Goal: Task Accomplishment & Management: Manage account settings

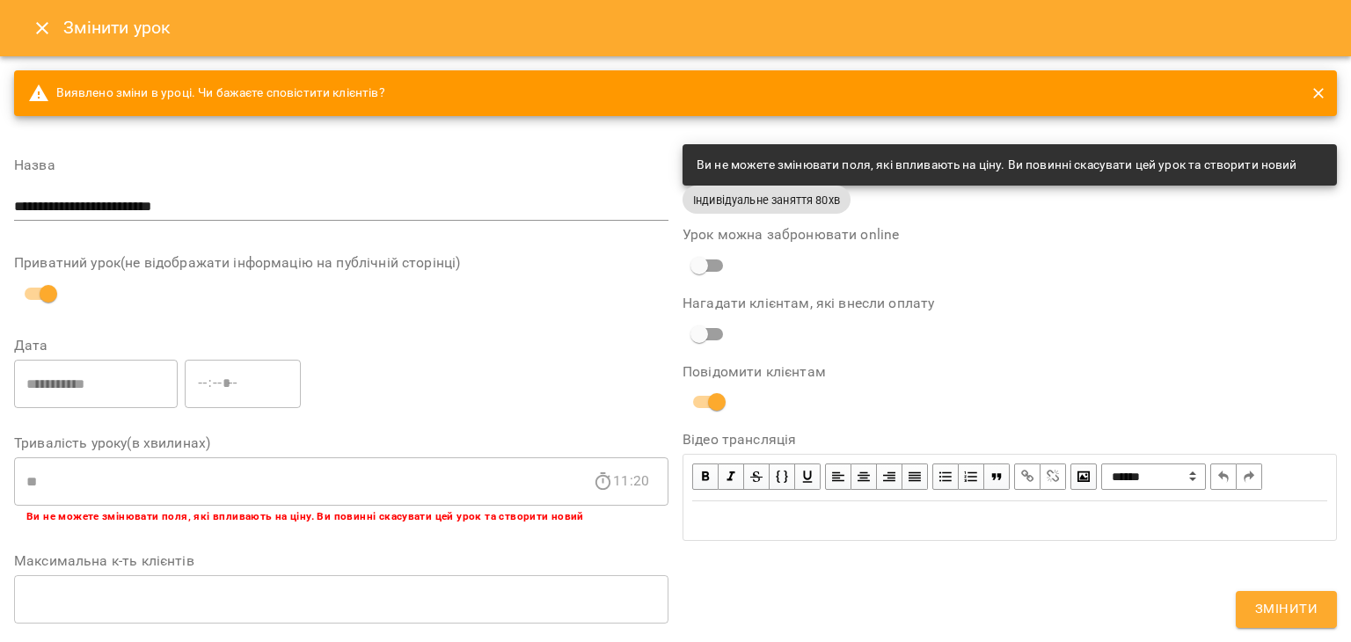
scroll to position [655, 0]
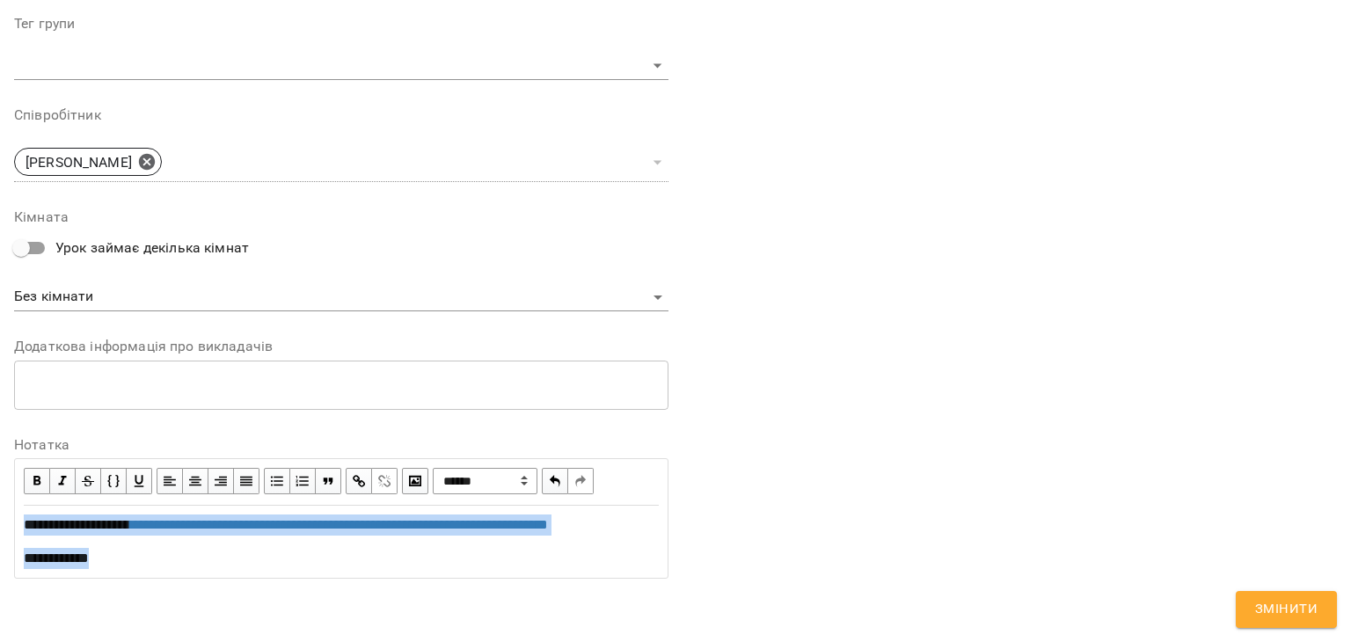
copy div "**********"
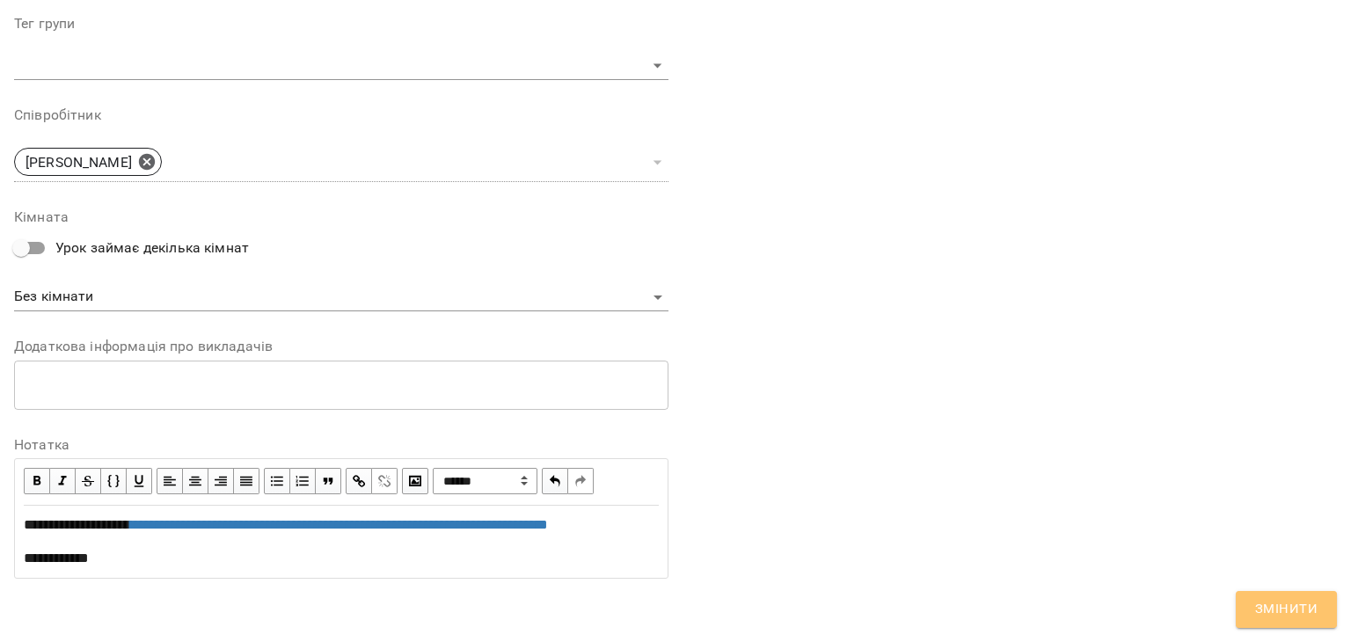
click at [1336, 598] on button "Змінити" at bounding box center [1286, 609] width 101 height 37
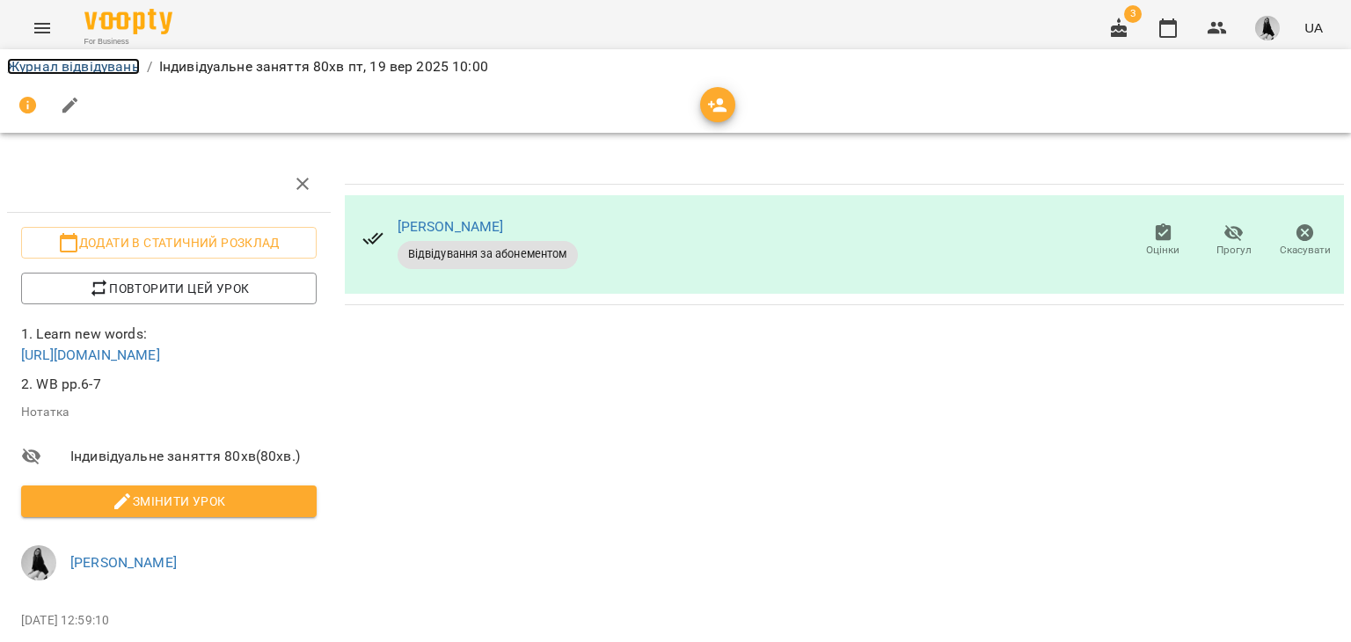
click at [76, 70] on link "Журнал відвідувань" at bounding box center [73, 66] width 133 height 17
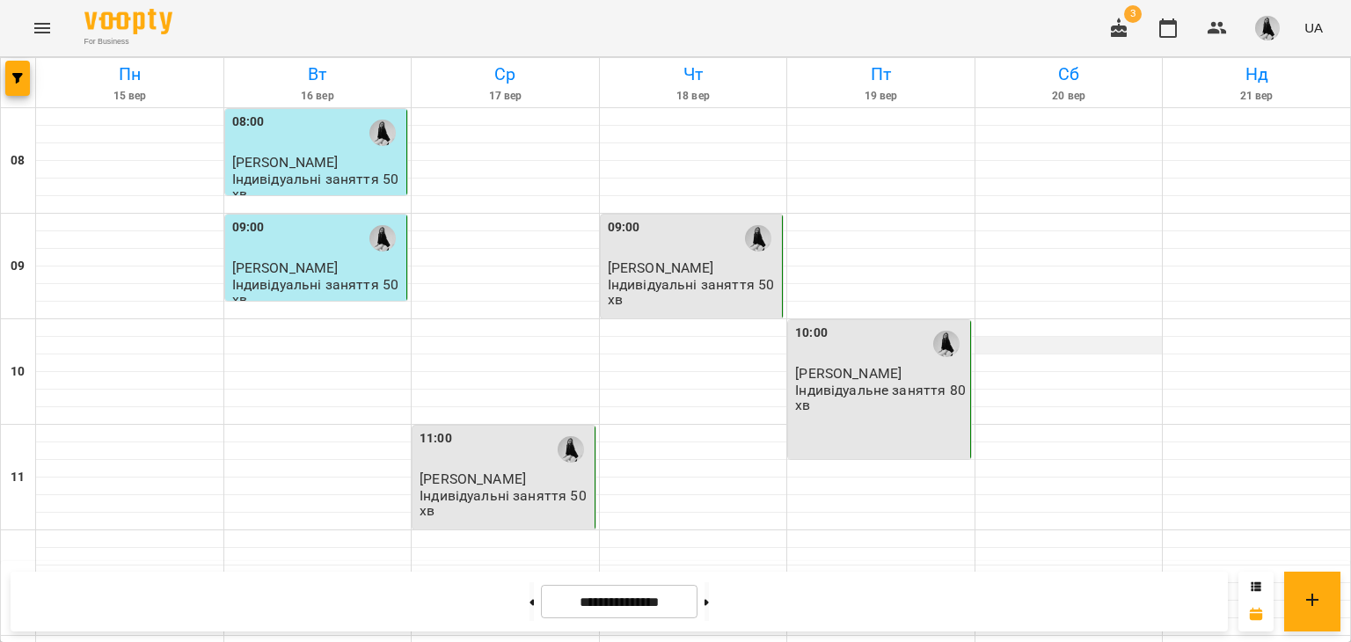
scroll to position [735, 0]
click at [1266, 26] on img "button" at bounding box center [1267, 28] width 25 height 25
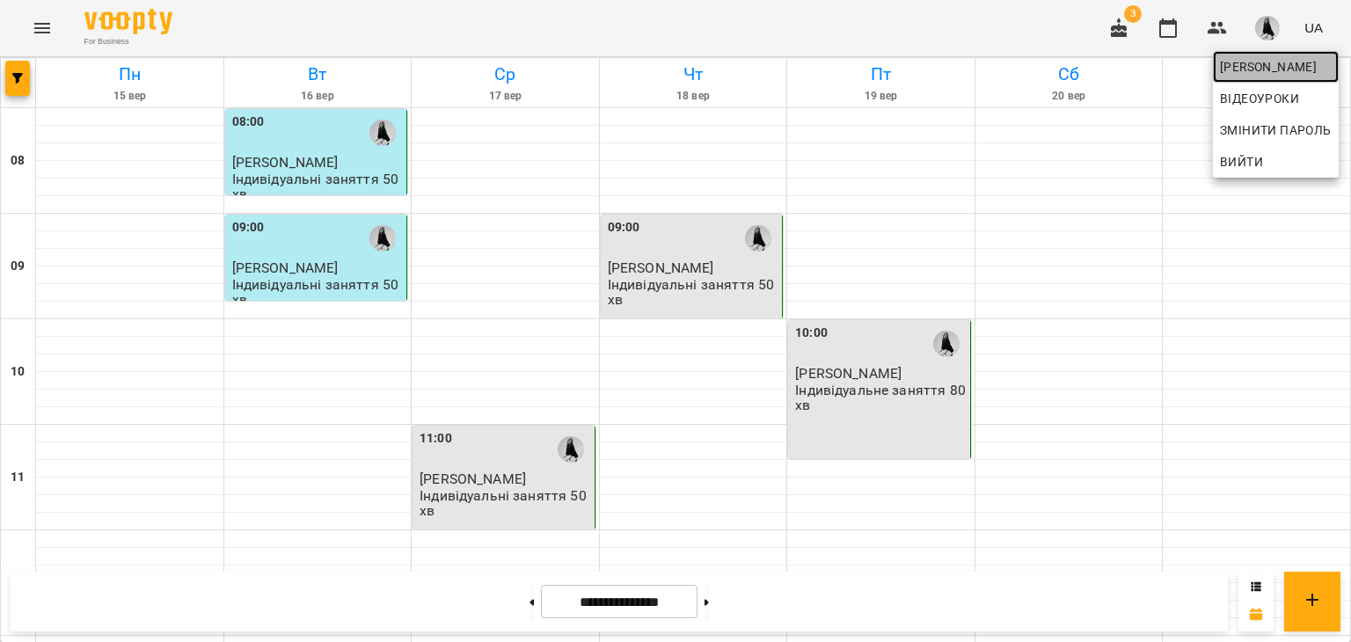
click at [1263, 69] on span "[PERSON_NAME]" at bounding box center [1276, 66] width 112 height 21
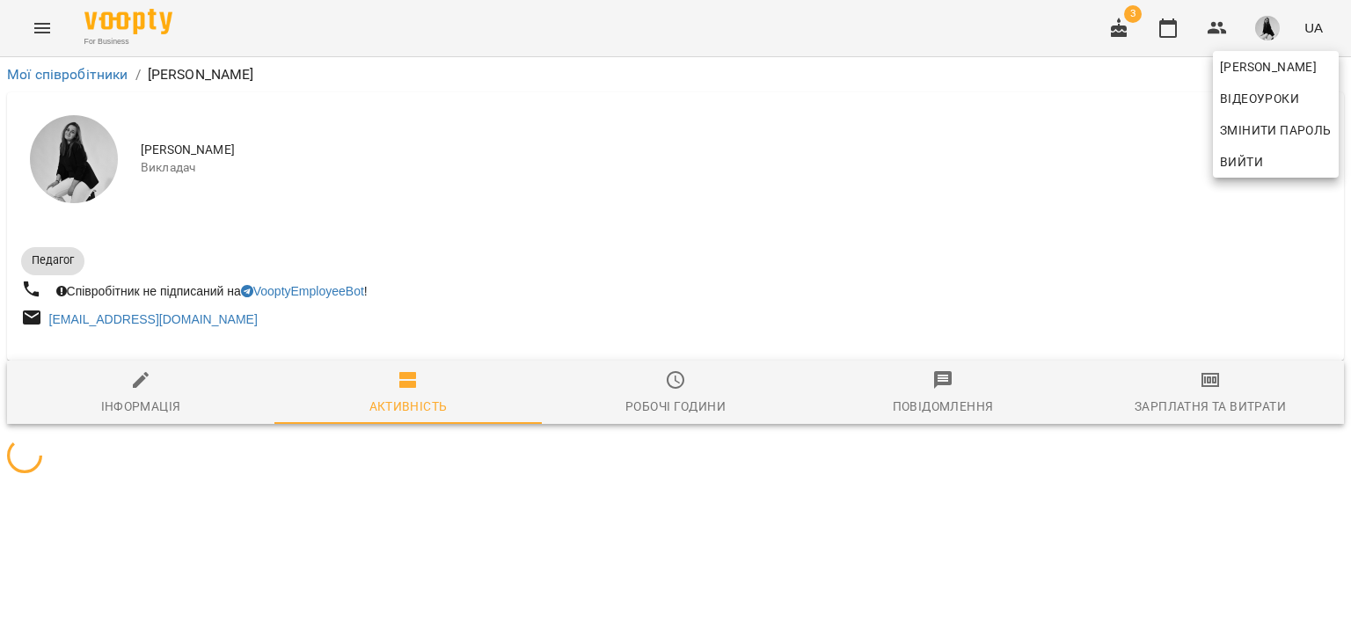
click at [1204, 405] on div at bounding box center [675, 321] width 1351 height 642
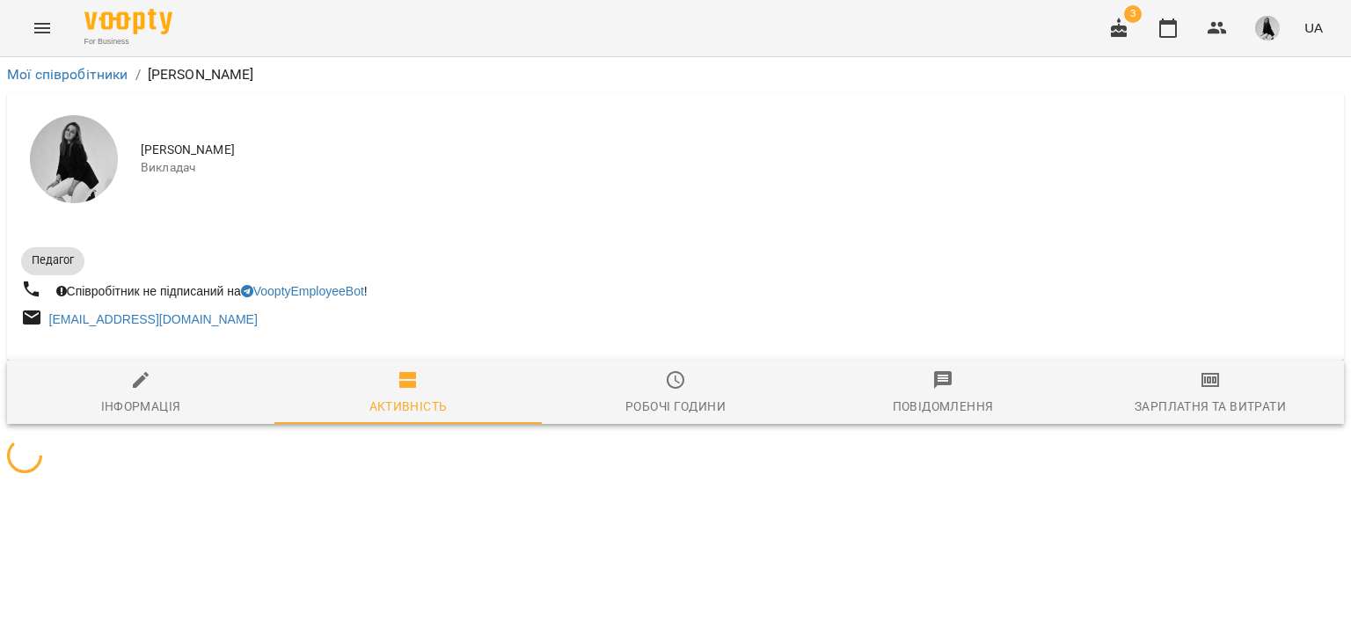
click at [1204, 405] on div "[PERSON_NAME] Відеоуроки Змінити пароль Вийти" at bounding box center [675, 321] width 1351 height 642
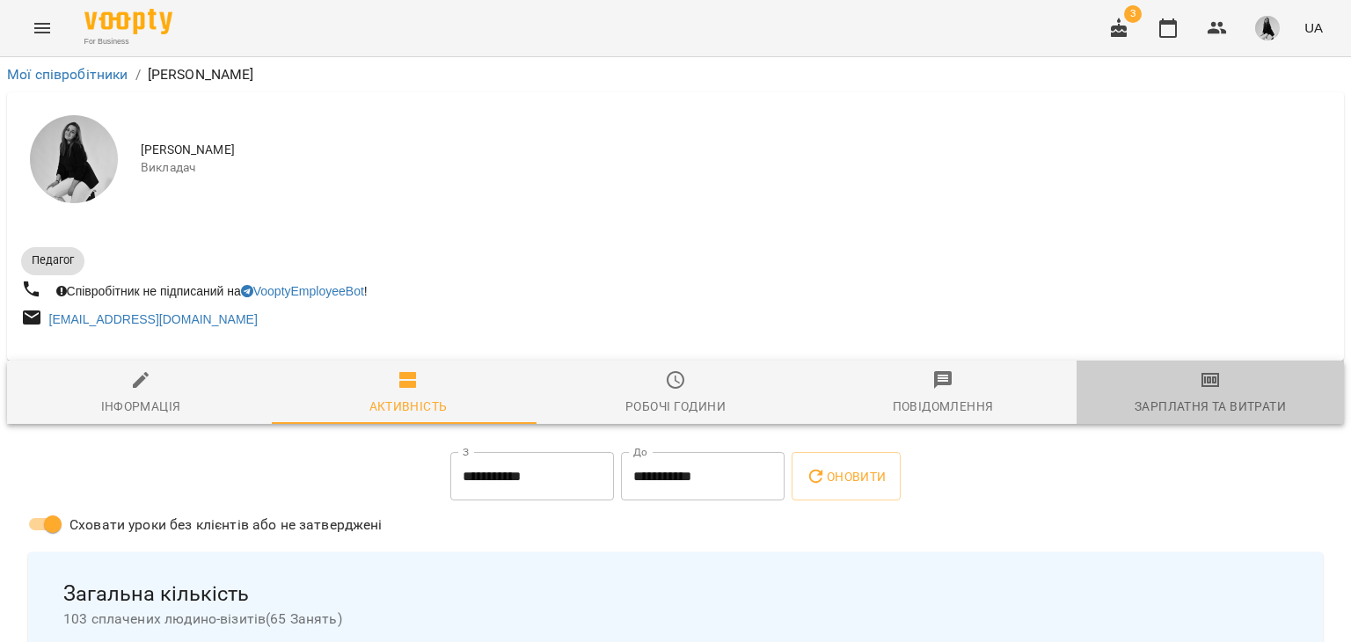
click at [1204, 405] on div "Зарплатня та Витрати" at bounding box center [1210, 406] width 151 height 21
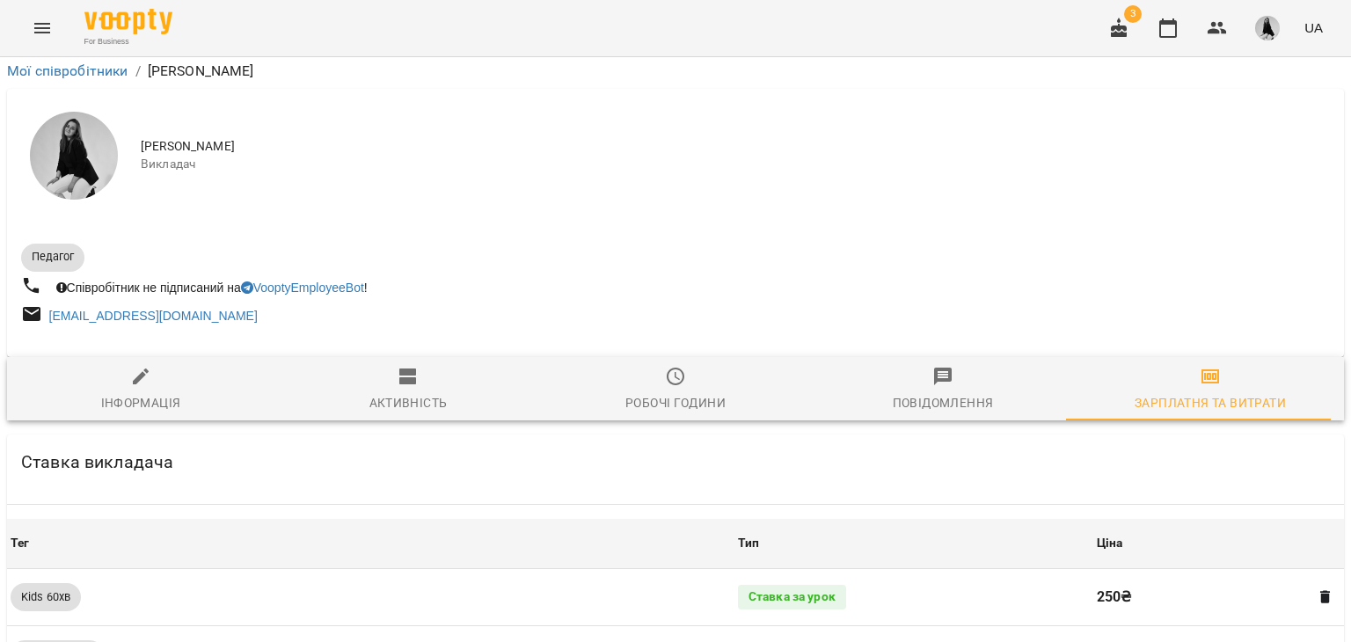
scroll to position [1591, 0]
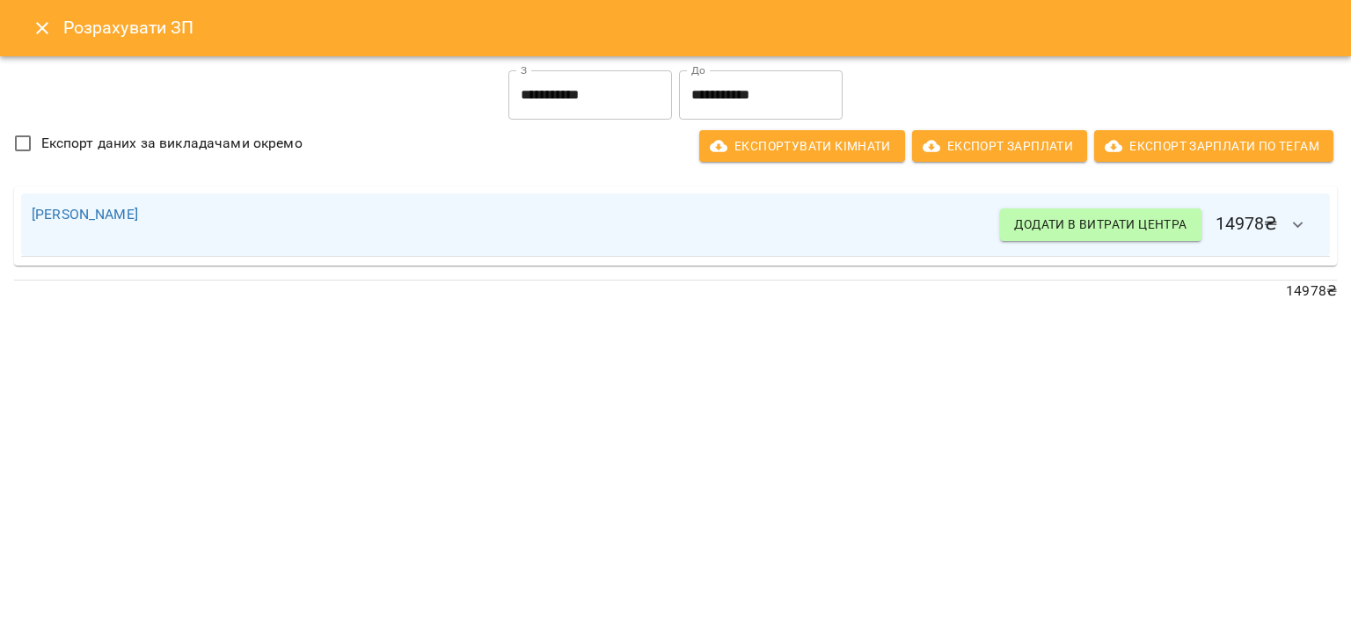
click at [30, 21] on button "Close" at bounding box center [42, 28] width 42 height 42
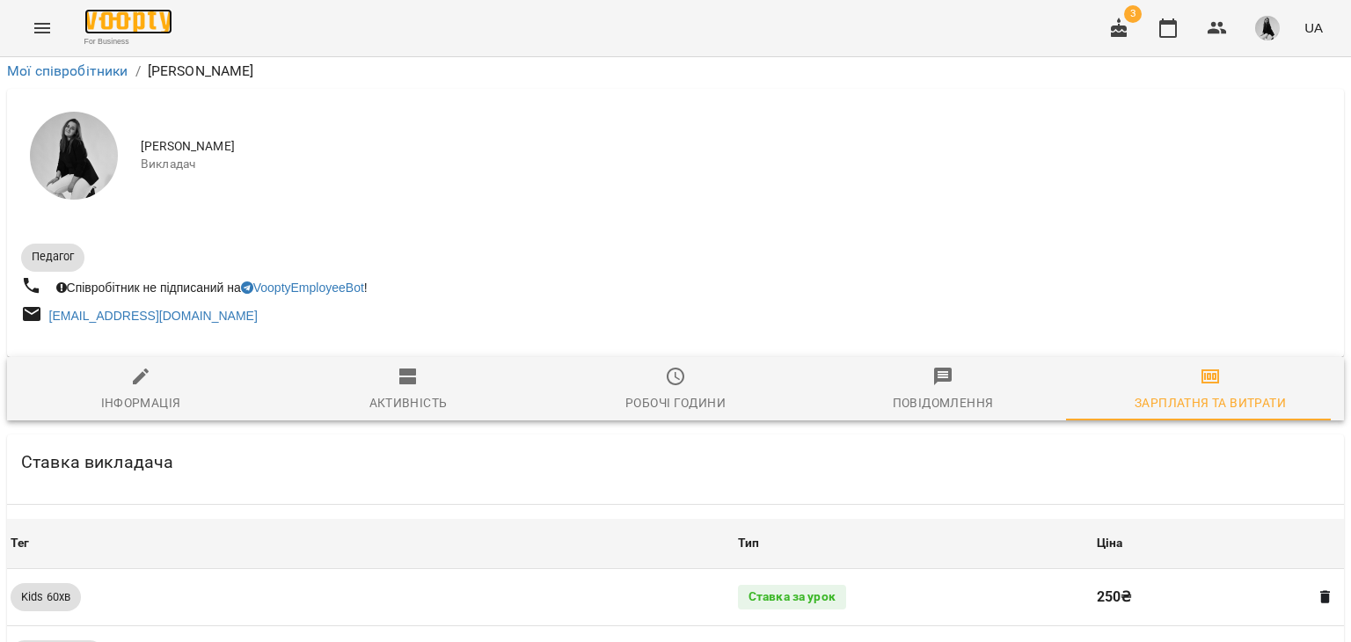
click at [122, 20] on img at bounding box center [128, 22] width 88 height 26
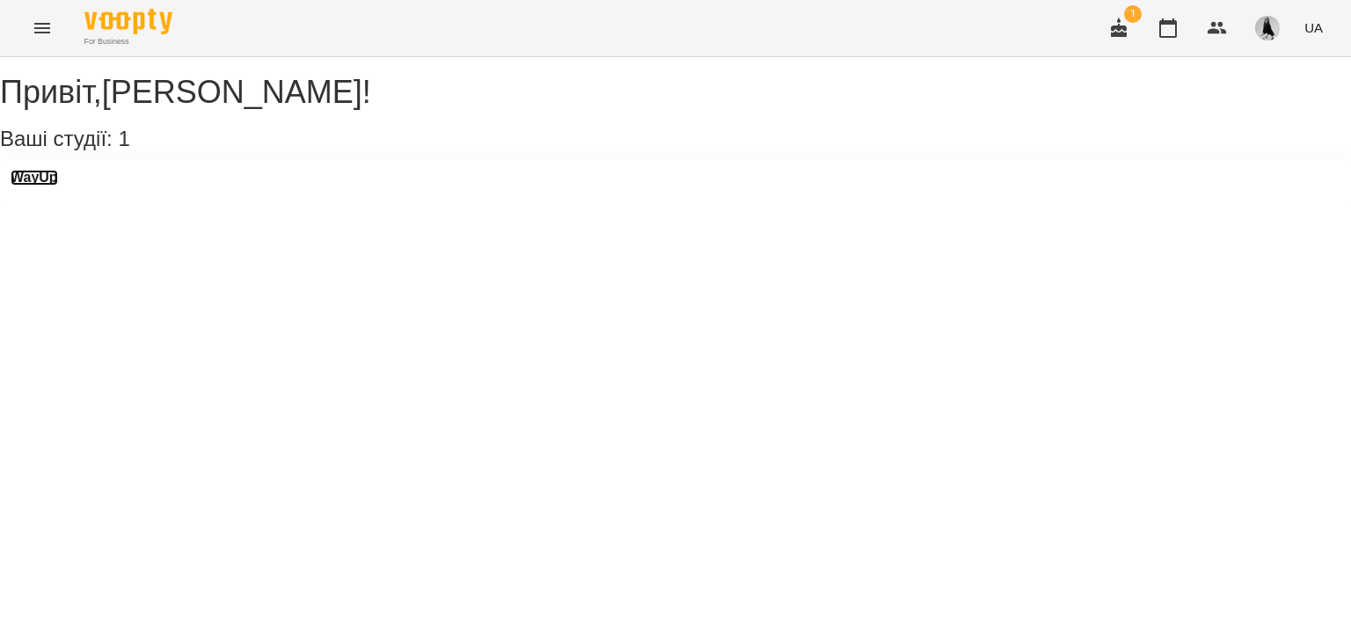
click at [58, 186] on h3 "WayUp" at bounding box center [35, 178] width 48 height 16
